Goal: Find specific page/section: Find specific page/section

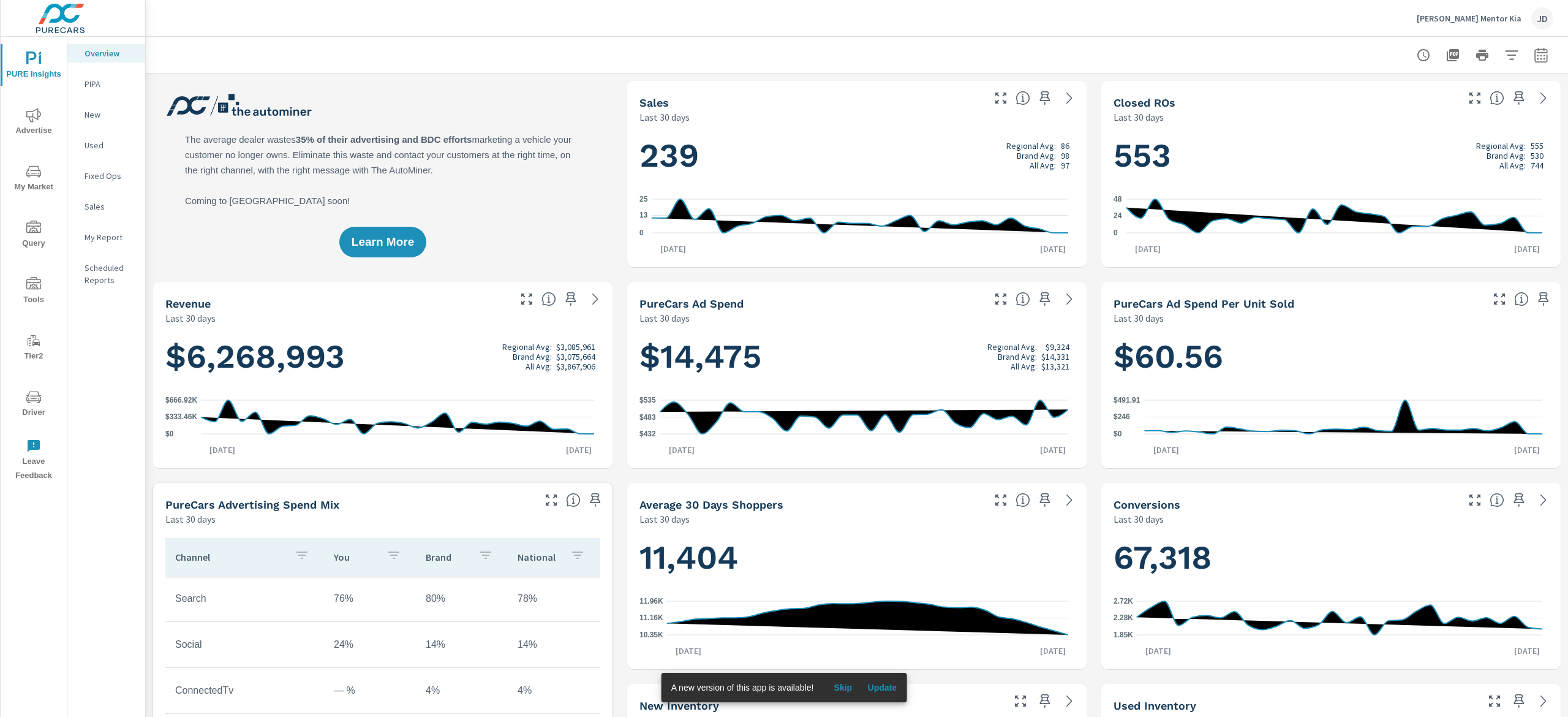
click at [41, 180] on span "My Market" at bounding box center [33, 179] width 59 height 30
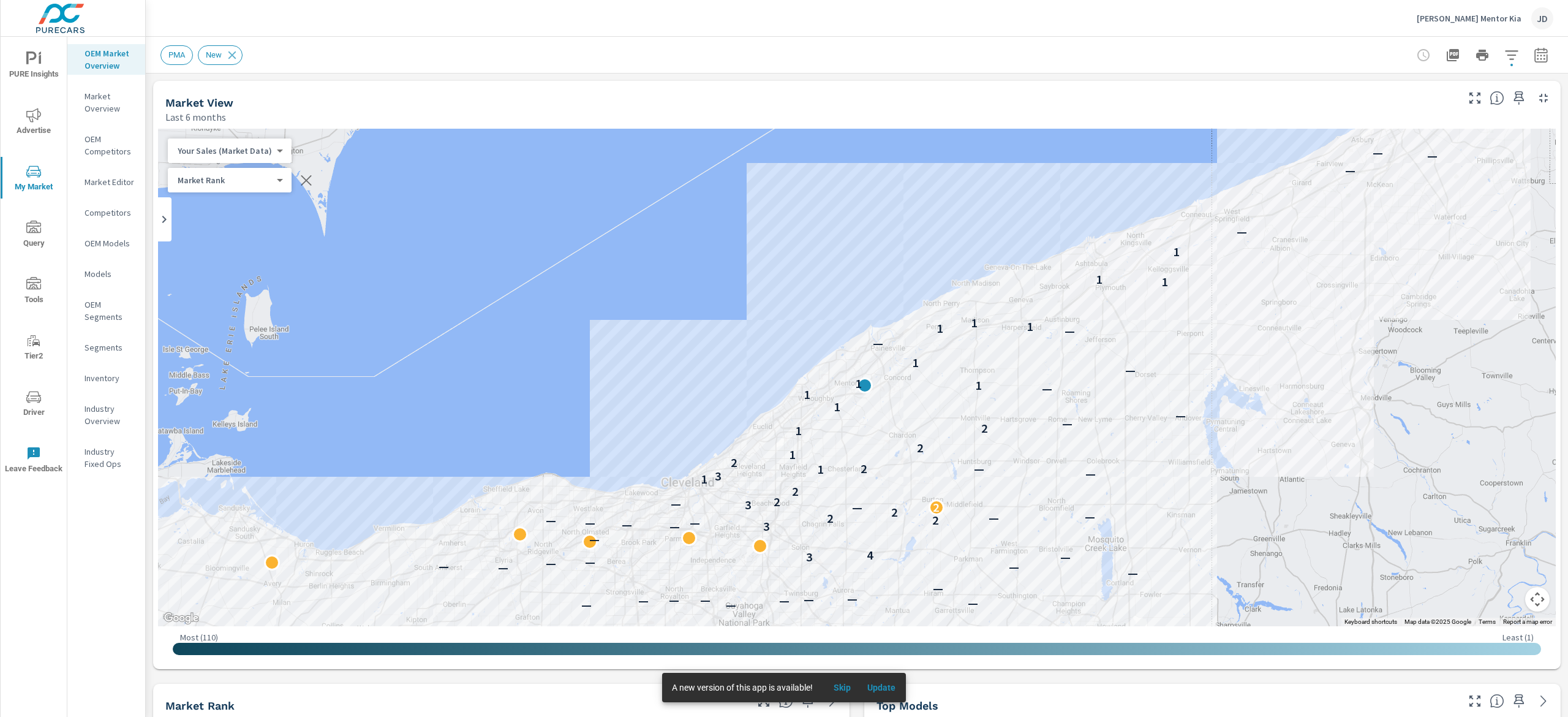
click at [1535, 49] on icon "button" at bounding box center [1541, 54] width 13 height 14
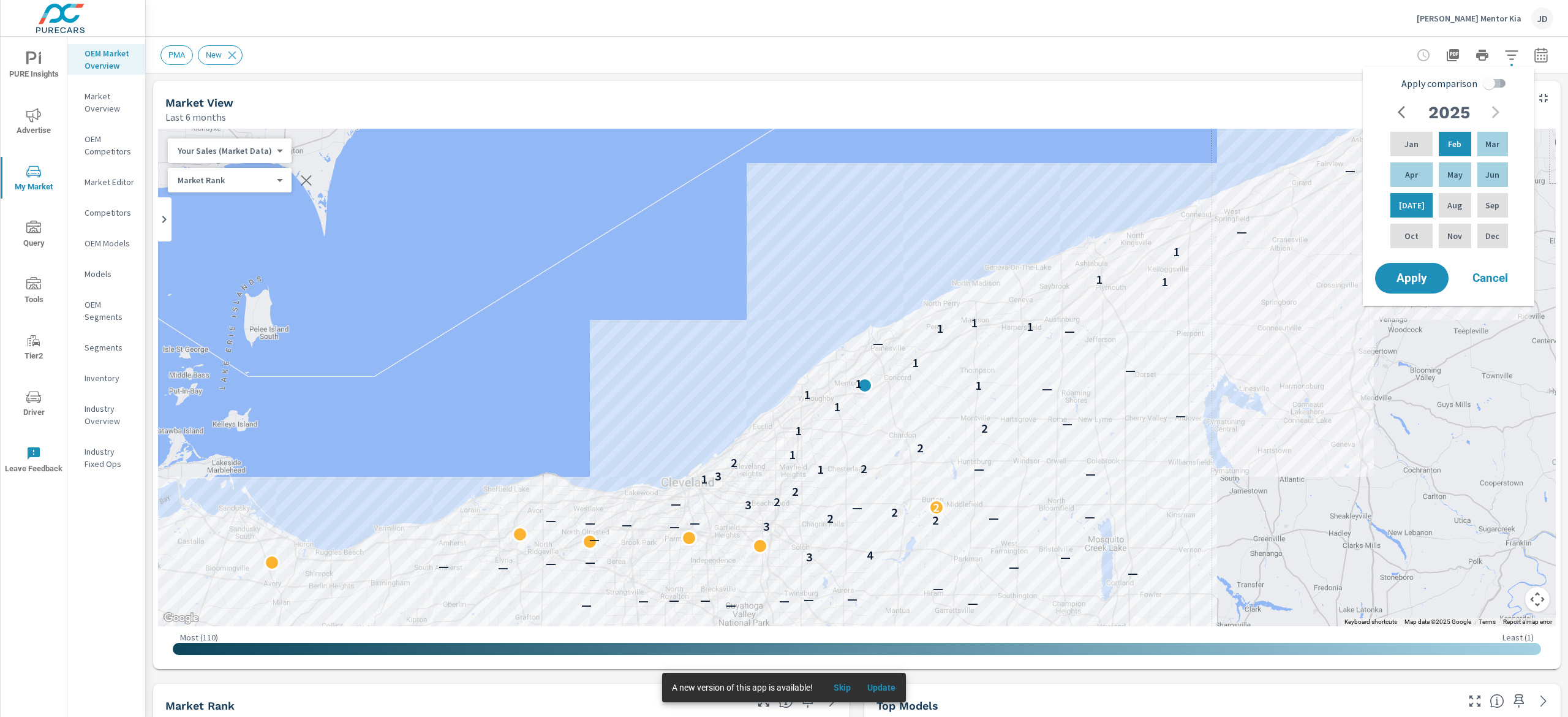
click at [1479, 85] on input "Apply comparison" at bounding box center [1489, 83] width 70 height 23
checkbox input "true"
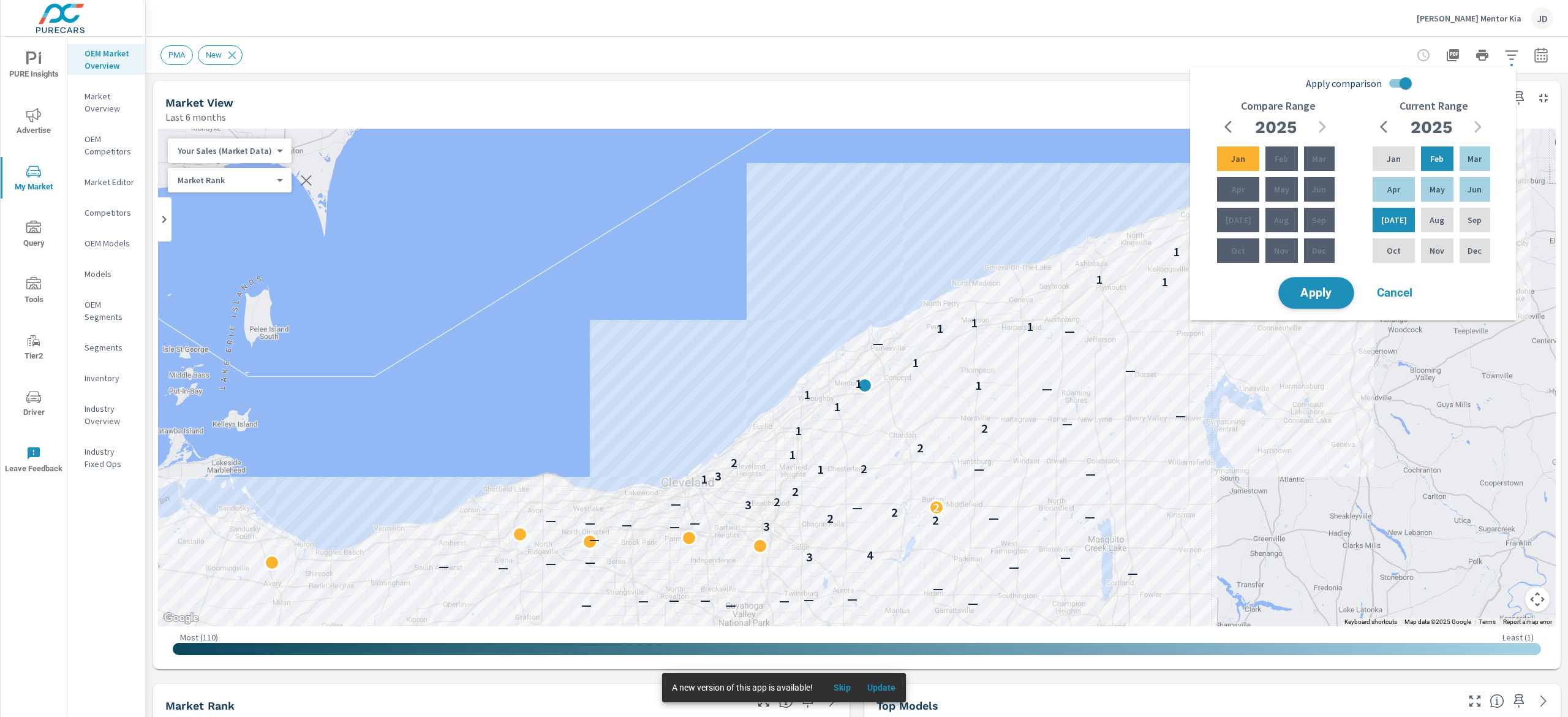
click at [1308, 288] on span "Apply" at bounding box center [1316, 293] width 50 height 12
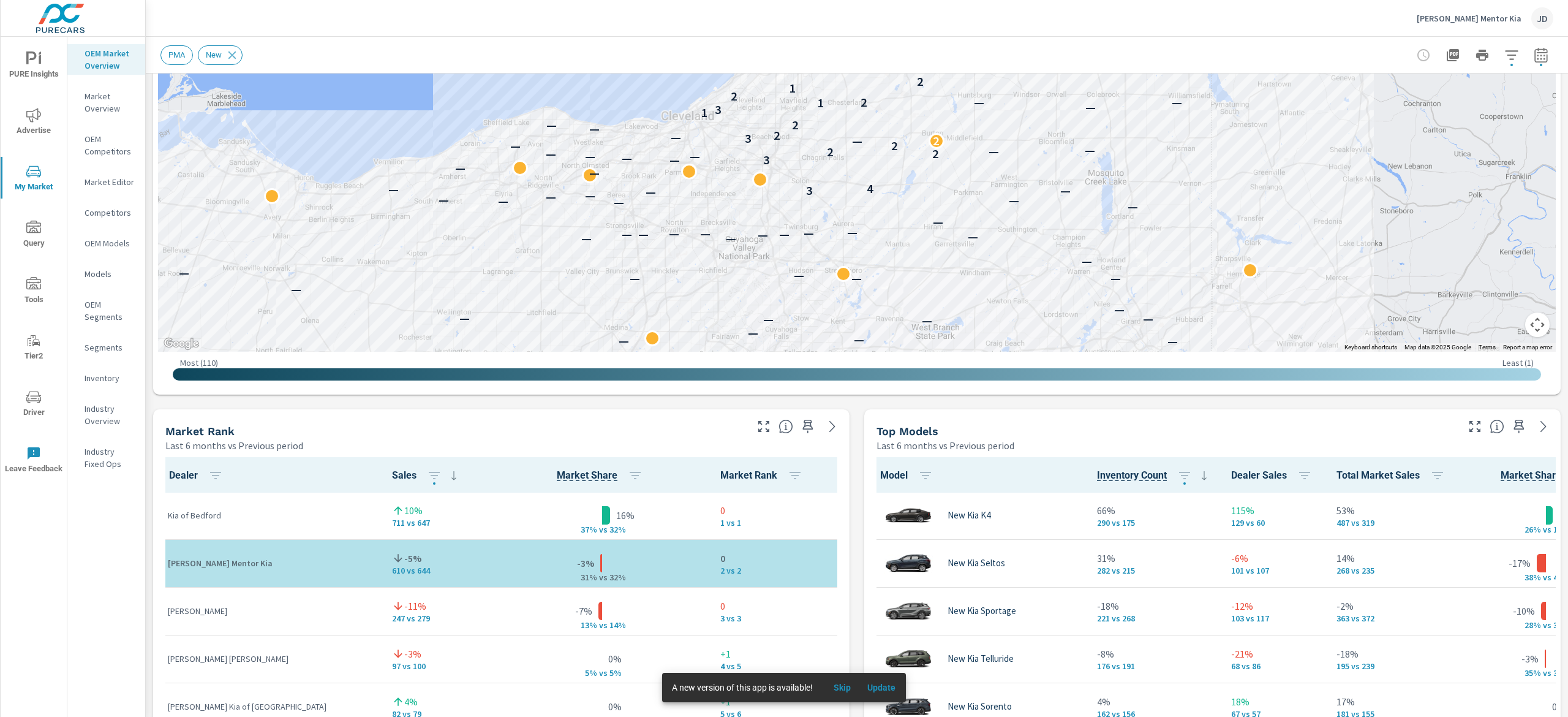
scroll to position [368, 0]
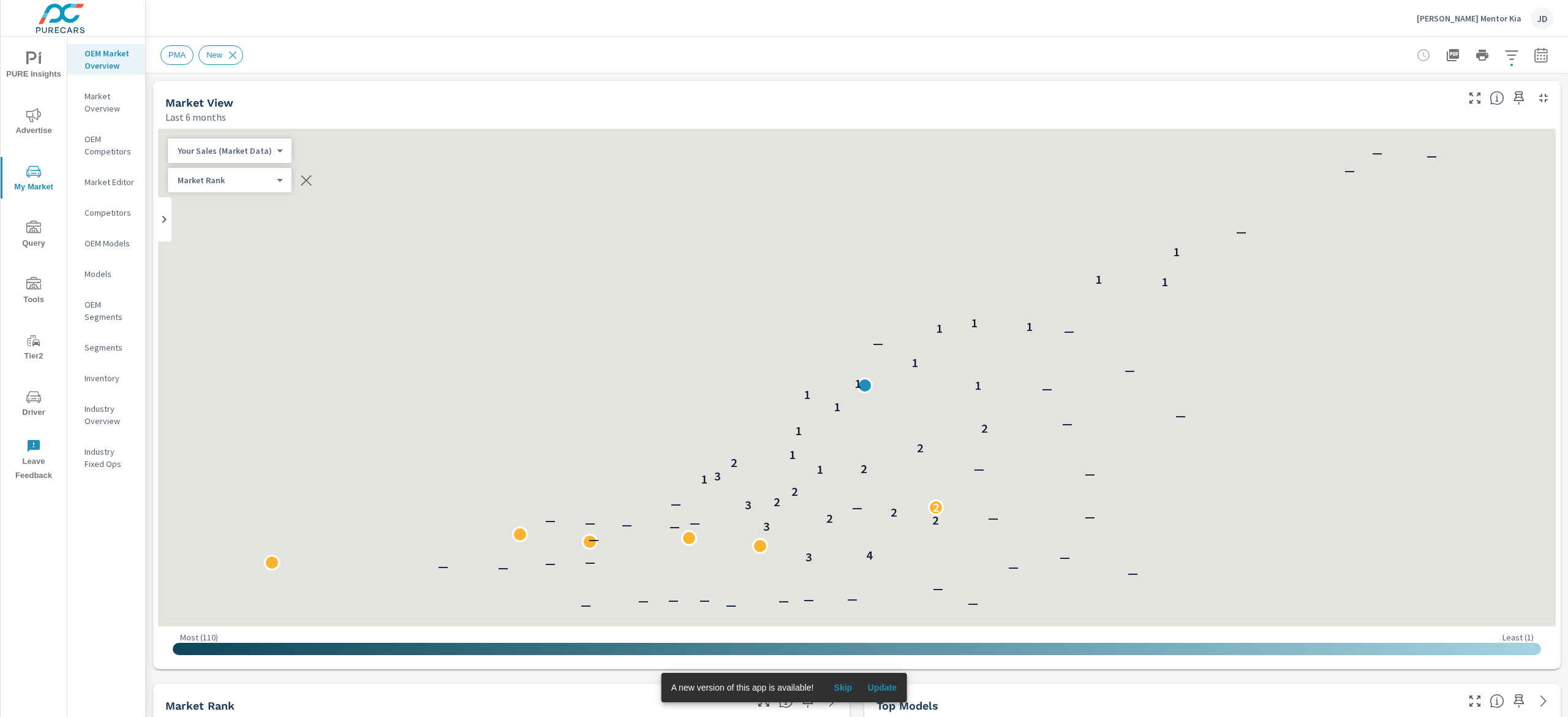
scroll to position [1, 0]
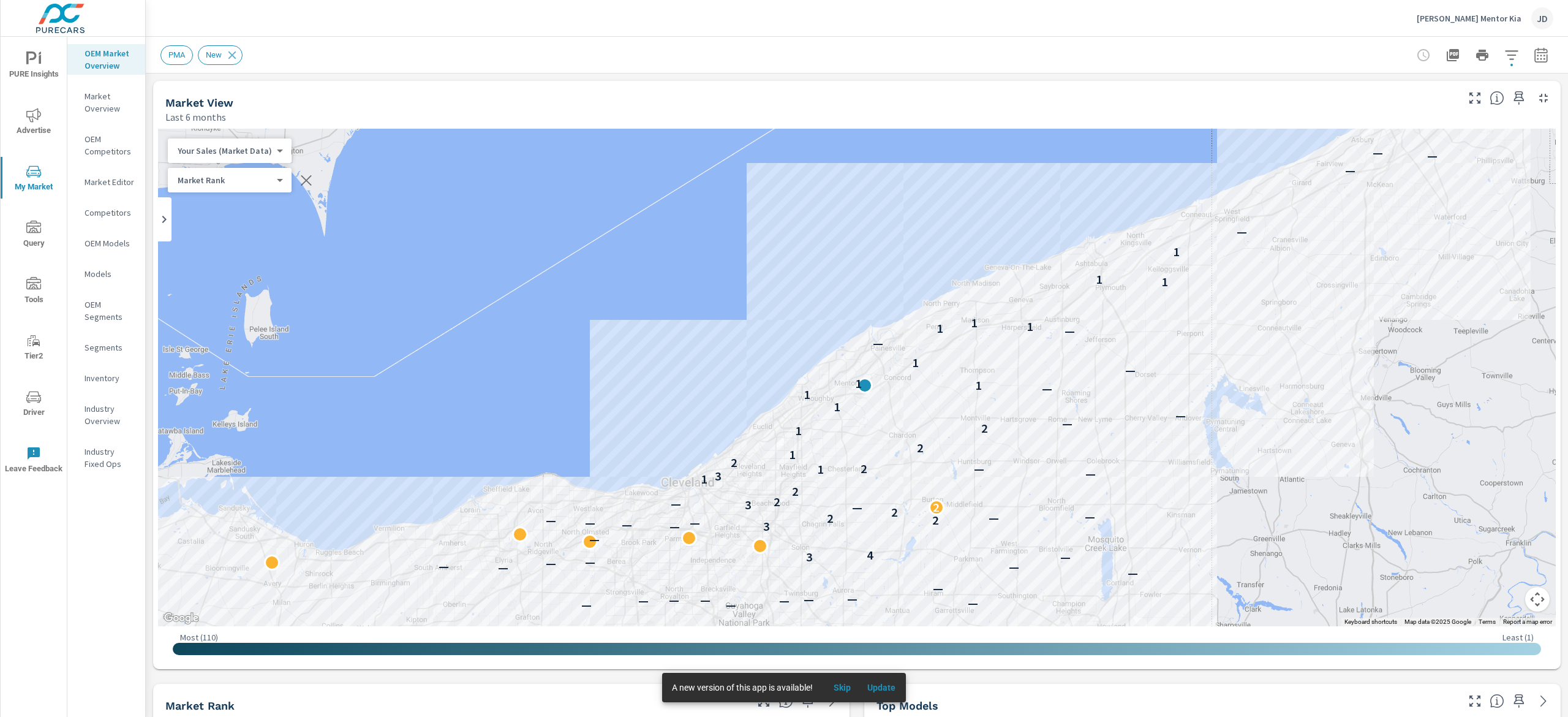
click at [45, 112] on span "Advertise" at bounding box center [33, 123] width 59 height 30
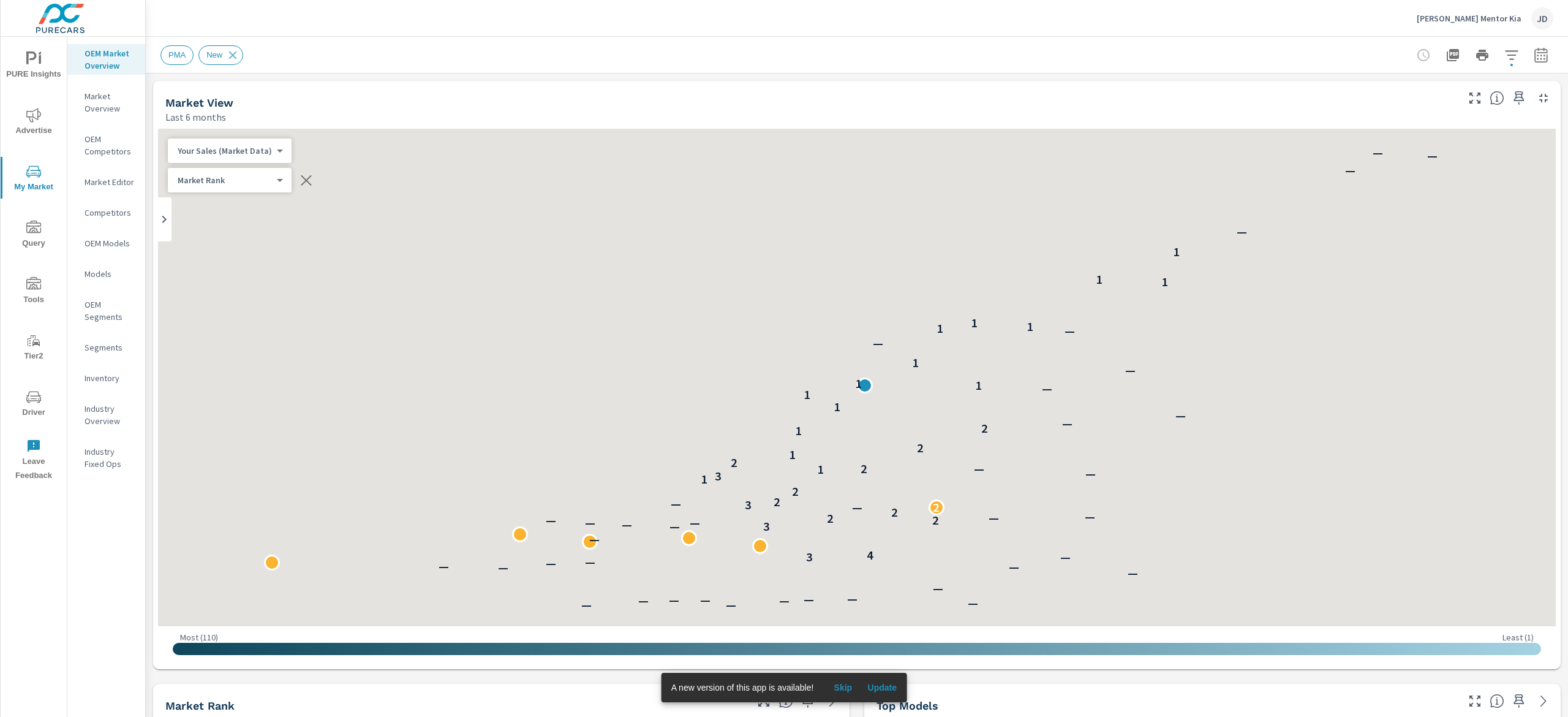
scroll to position [1, 0]
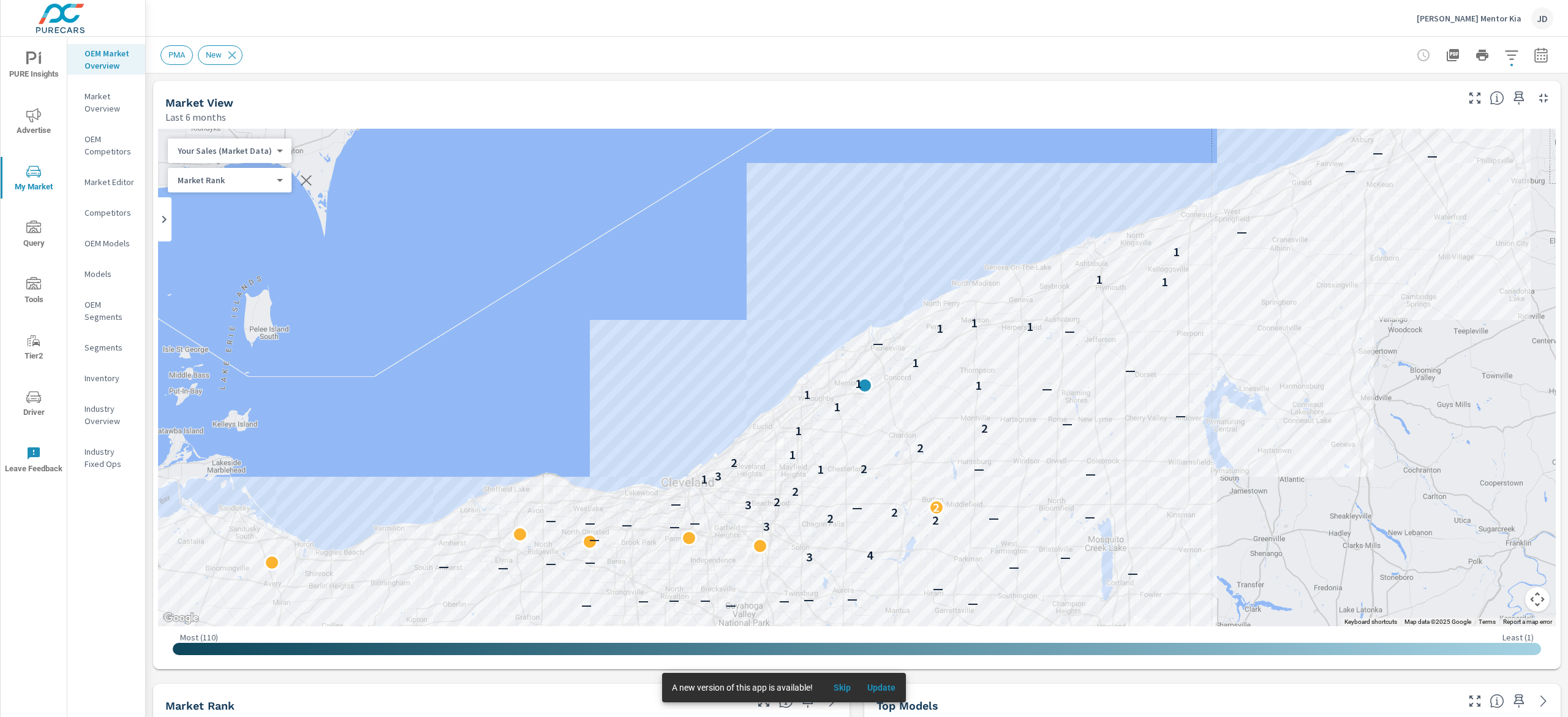
click at [108, 374] on p "Inventory" at bounding box center [110, 377] width 51 height 12
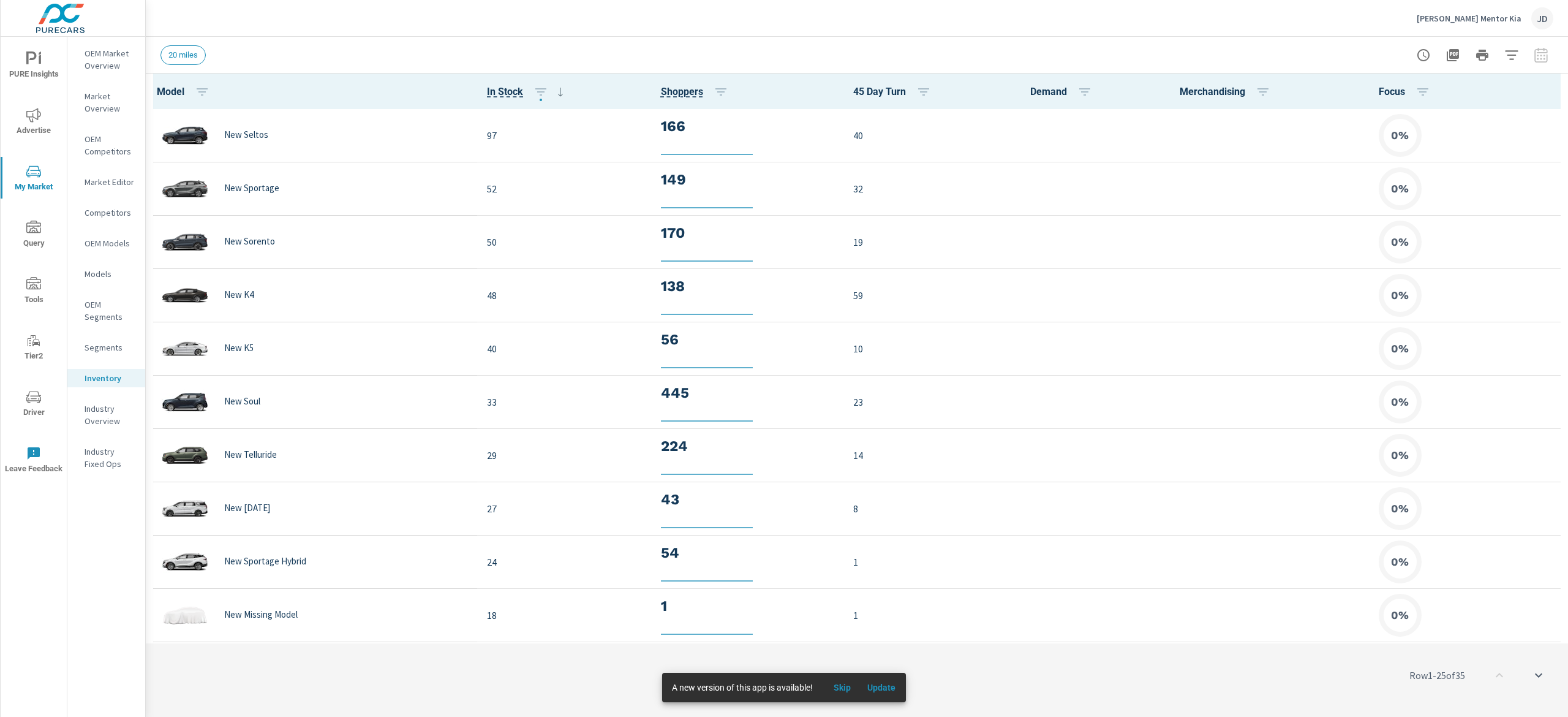
scroll to position [267, 0]
